Goal: Information Seeking & Learning: Understand process/instructions

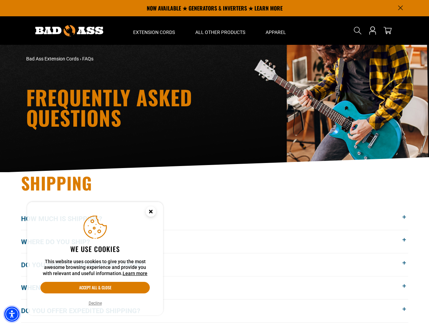
click at [12, 314] on img "Accessibility Menu" at bounding box center [11, 313] width 15 height 15
